Goal: Task Accomplishment & Management: Manage account settings

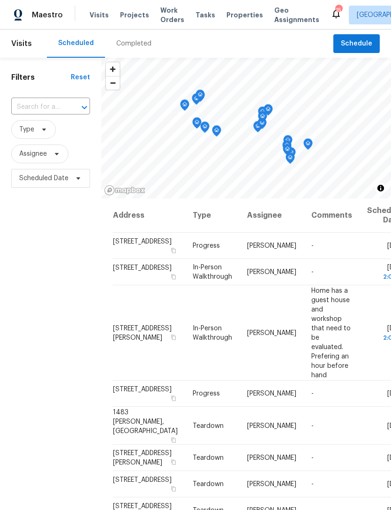
click at [44, 109] on input "text" at bounding box center [37, 107] width 53 height 15
type input "3622"
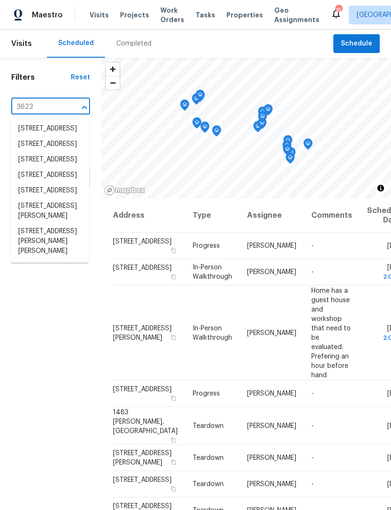
scroll to position [18, 0]
click at [43, 198] on li "[STREET_ADDRESS]" at bounding box center [50, 190] width 78 height 15
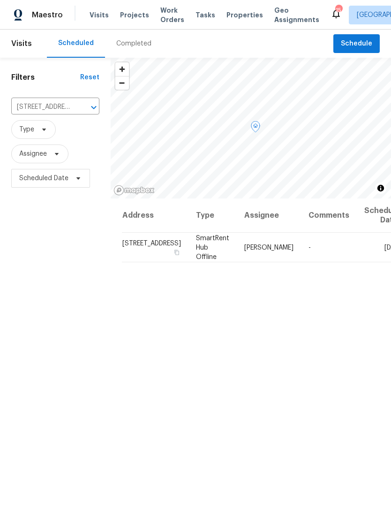
click at [0, 0] on icon at bounding box center [0, 0] width 0 height 0
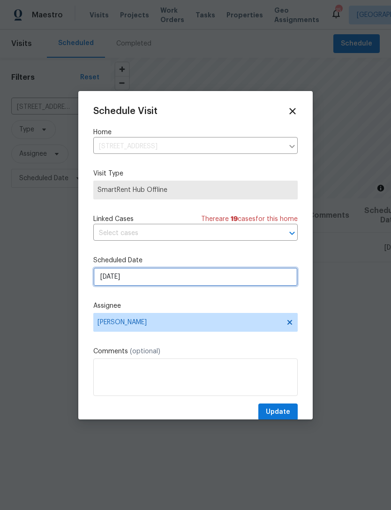
click at [205, 273] on input "[DATE]" at bounding box center [195, 276] width 204 height 19
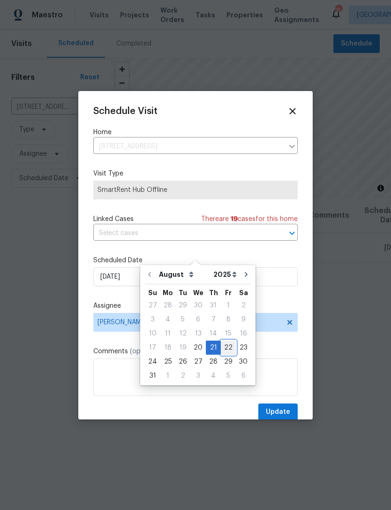
click at [222, 348] on div "22" at bounding box center [228, 347] width 15 height 13
type input "[DATE]"
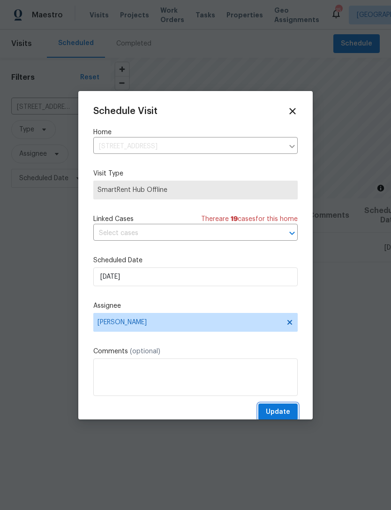
click at [277, 410] on span "Update" at bounding box center [278, 412] width 24 height 12
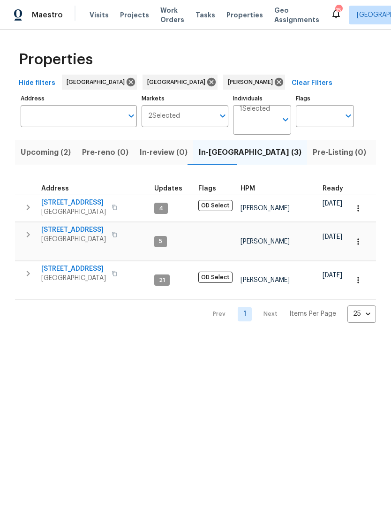
click at [56, 225] on span "[STREET_ADDRESS]" at bounding box center [73, 229] width 65 height 9
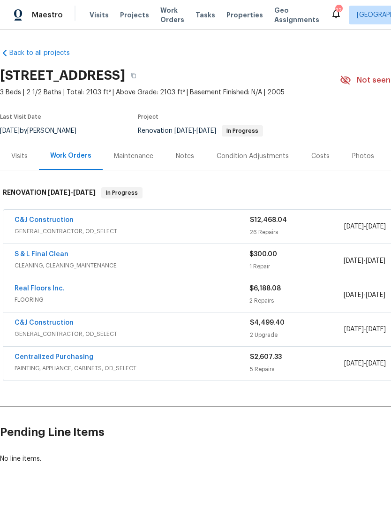
click at [60, 322] on link "C&J Construction" at bounding box center [44, 322] width 59 height 7
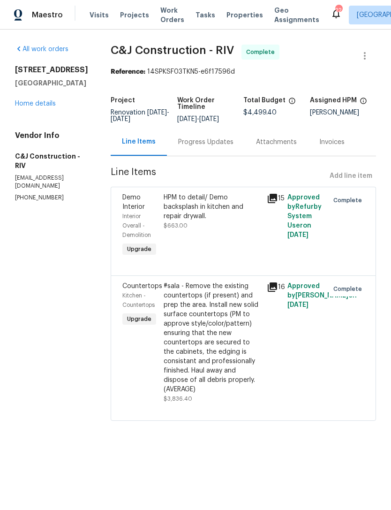
click at [26, 112] on div "All work orders [STREET_ADDRESS] Home details Vendor Info C&J Construction - RI…" at bounding box center [51, 123] width 73 height 157
click at [26, 105] on link "Home details" at bounding box center [35, 103] width 41 height 7
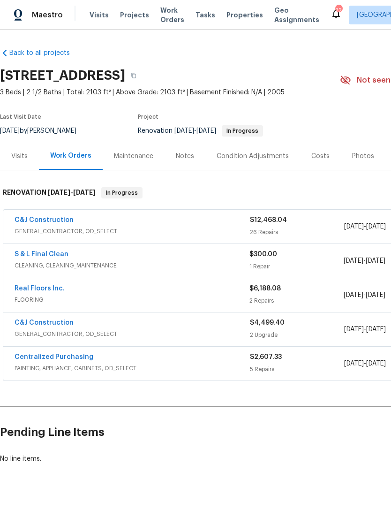
click at [319, 157] on div "Costs" at bounding box center [320, 155] width 18 height 9
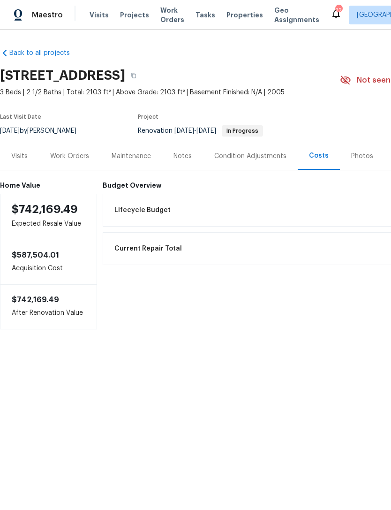
click at [65, 158] on div "Work Orders" at bounding box center [69, 155] width 39 height 9
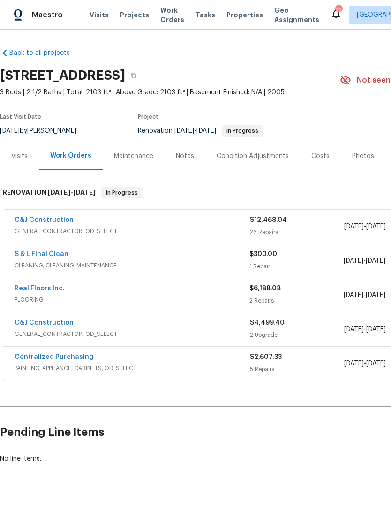
click at [38, 322] on link "C&J Construction" at bounding box center [44, 322] width 59 height 7
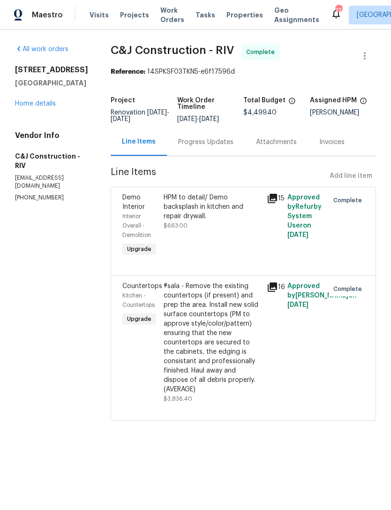
click at [36, 93] on div "8062 Holland Park St Chino, CA 91708 Home details" at bounding box center [51, 86] width 73 height 43
click at [39, 102] on link "Home details" at bounding box center [35, 103] width 41 height 7
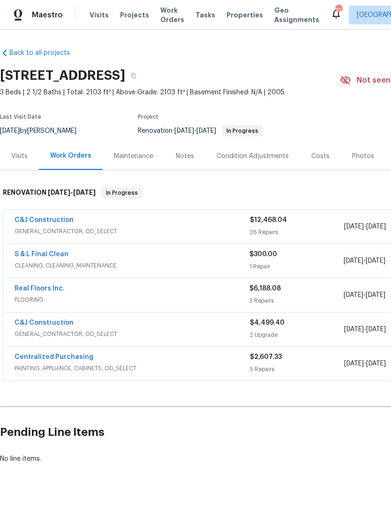
click at [31, 288] on link "Real Floors Inc." at bounding box center [40, 288] width 50 height 7
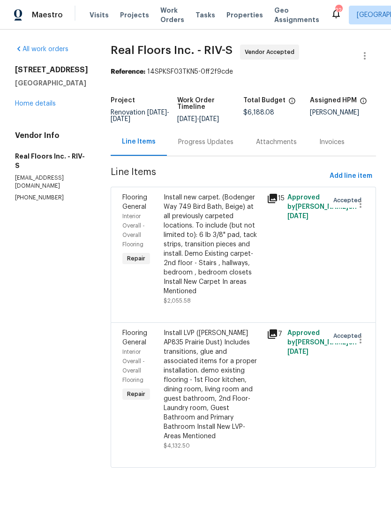
click at [31, 107] on link "Home details" at bounding box center [35, 103] width 41 height 7
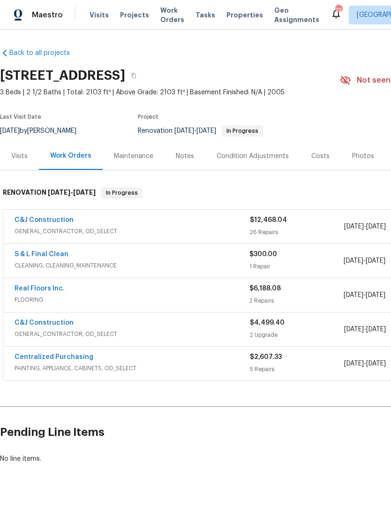
click at [36, 354] on link "Centralized Purchasing" at bounding box center [54, 356] width 79 height 7
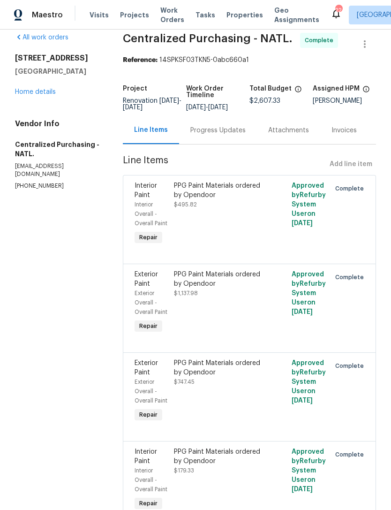
scroll to position [10, 0]
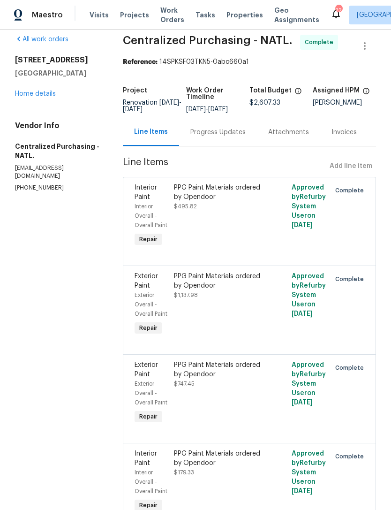
click at [32, 92] on link "Home details" at bounding box center [35, 93] width 41 height 7
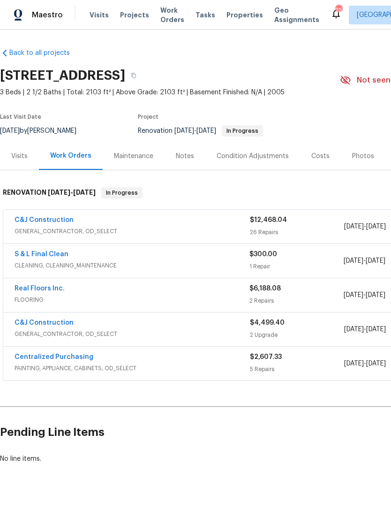
click at [316, 163] on div "Costs" at bounding box center [320, 156] width 41 height 28
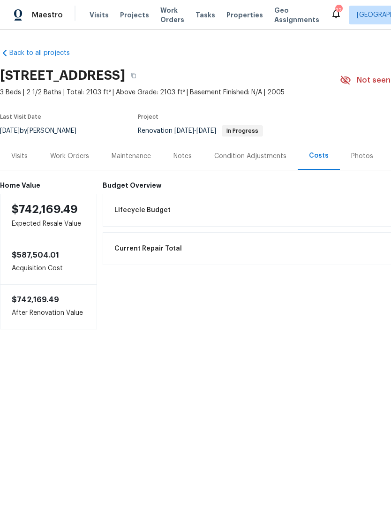
click at [66, 155] on div "Work Orders" at bounding box center [69, 155] width 39 height 9
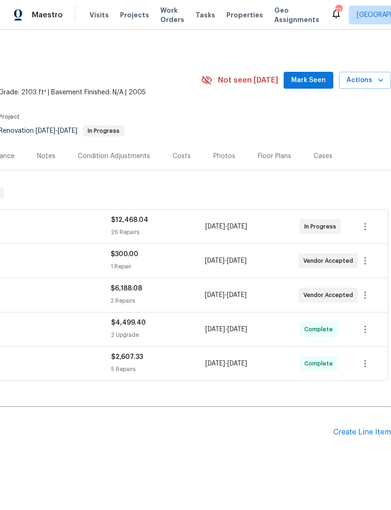
scroll to position [0, 139]
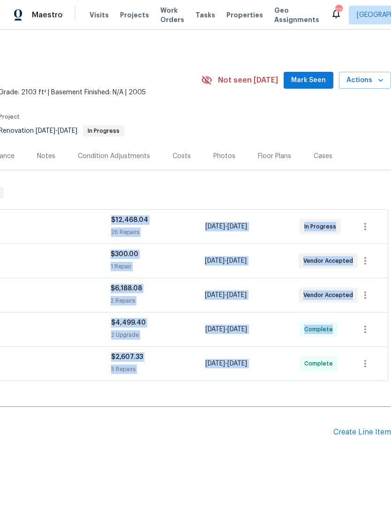
click at [327, 417] on h2 "Pending Line Items" at bounding box center [97, 432] width 472 height 44
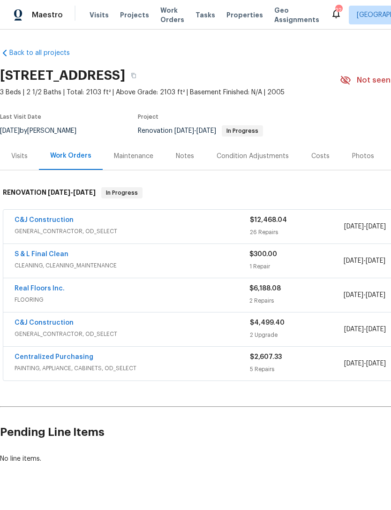
scroll to position [0, 0]
click at [136, 153] on div "Maintenance" at bounding box center [133, 155] width 39 height 9
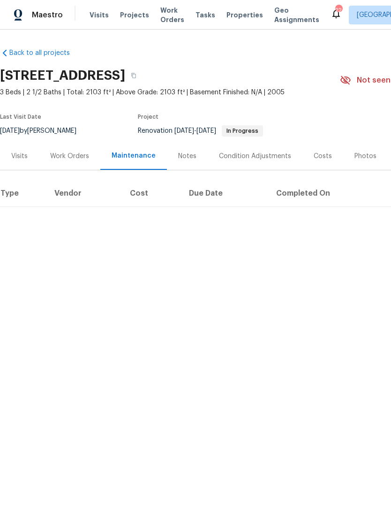
click at [68, 157] on div "Work Orders" at bounding box center [69, 155] width 39 height 9
